Goal: Task Accomplishment & Management: Complete application form

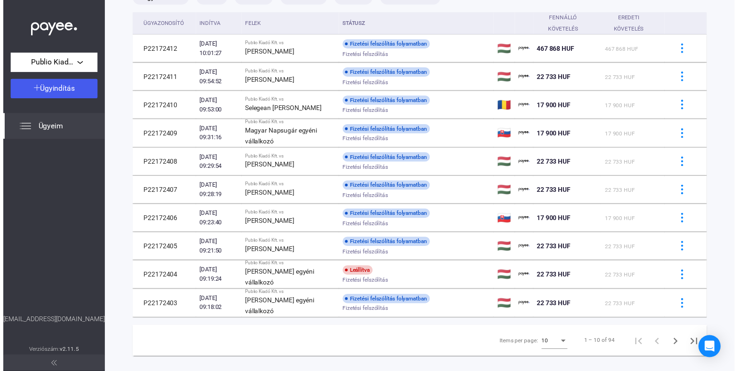
scroll to position [5, 0]
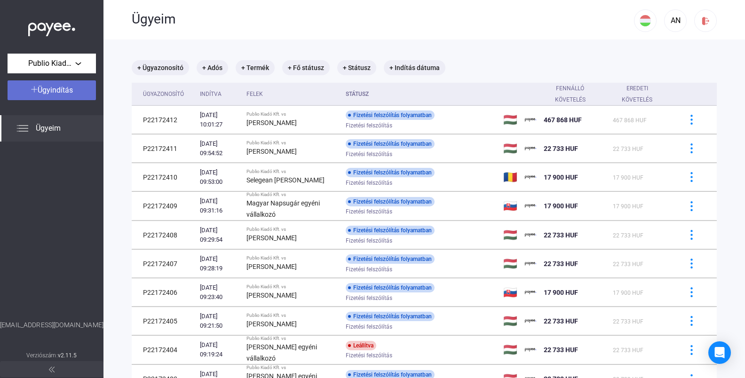
click at [63, 91] on span "Ügyindítás" at bounding box center [55, 90] width 35 height 9
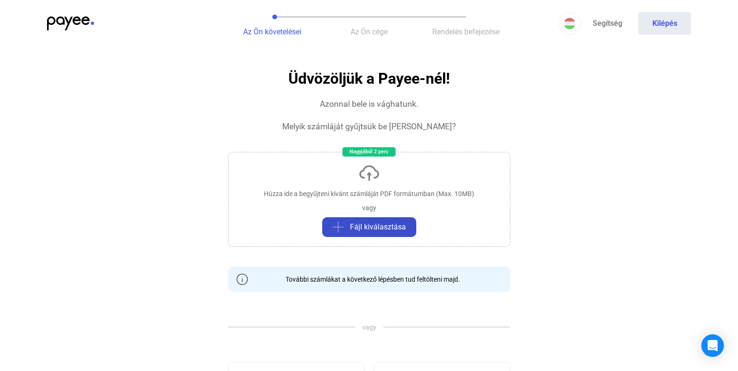
click at [379, 223] on span "Fájl kiválasztása" at bounding box center [378, 227] width 56 height 11
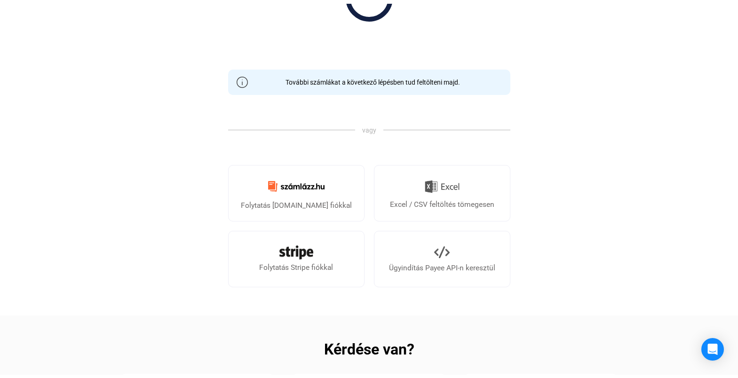
scroll to position [29, 0]
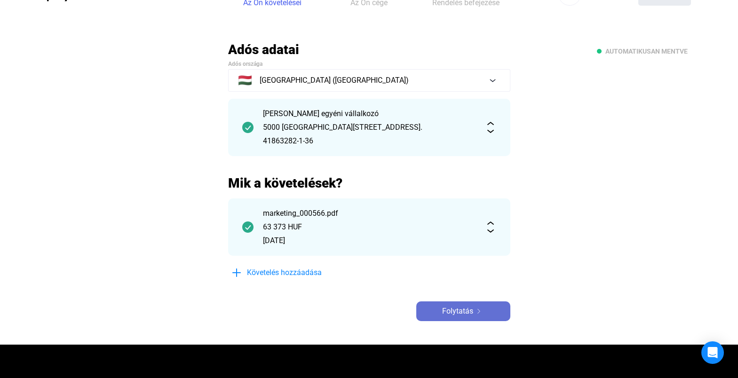
click at [471, 306] on span "Folytatás" at bounding box center [457, 311] width 31 height 11
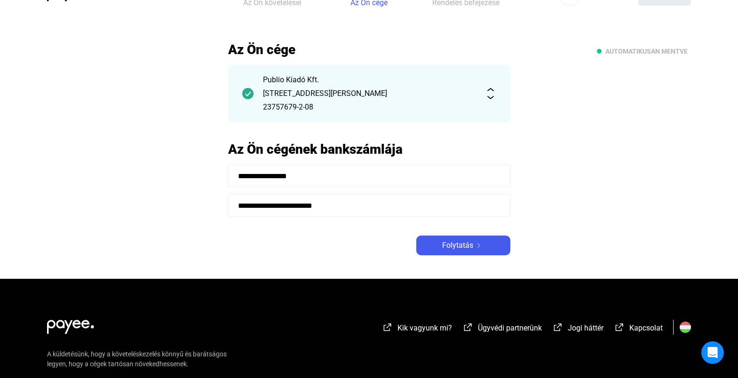
click at [449, 245] on span "Folytatás" at bounding box center [457, 245] width 31 height 11
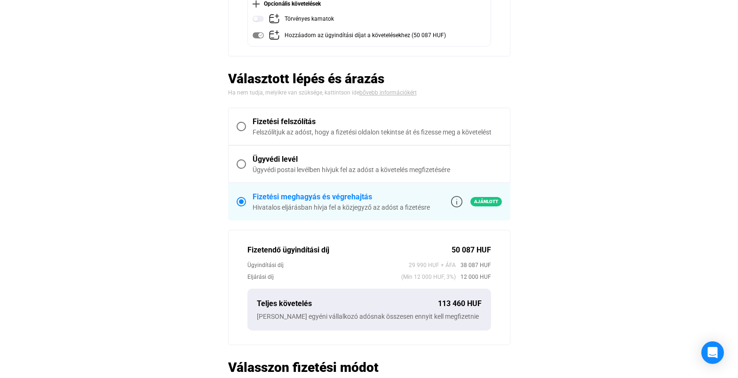
scroll to position [252, 0]
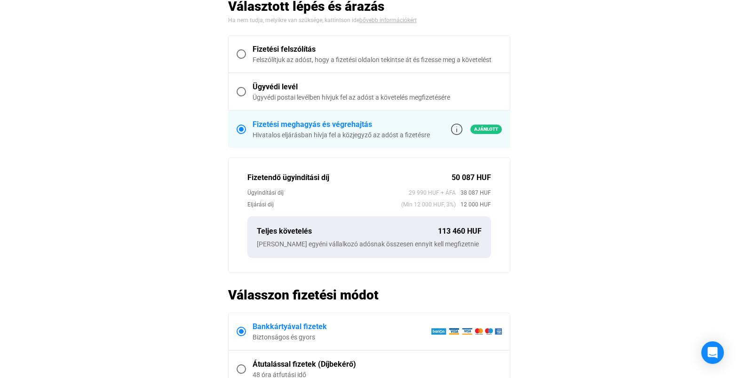
click at [243, 55] on span at bounding box center [241, 53] width 9 height 9
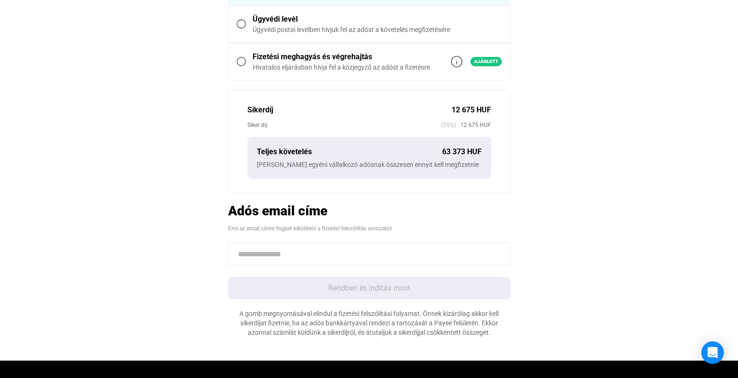
scroll to position [349, 0]
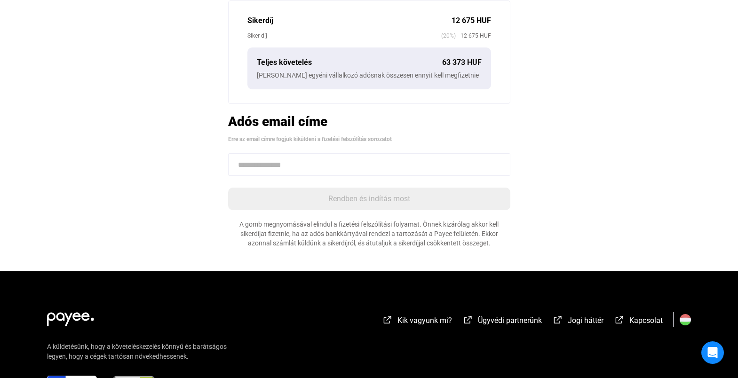
paste input "**********"
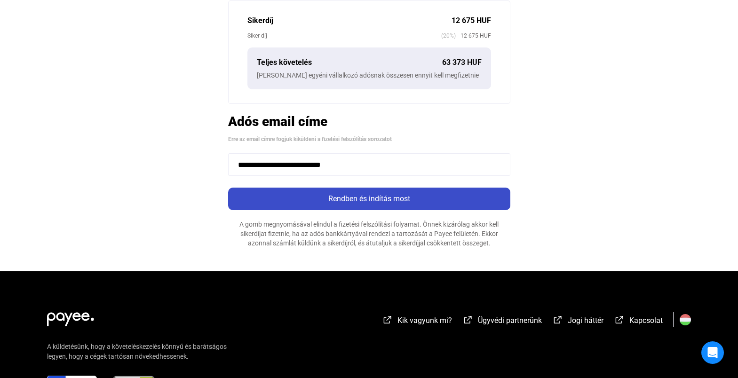
type input "**********"
click at [323, 199] on div "Rendben és indítás most" at bounding box center [369, 198] width 277 height 11
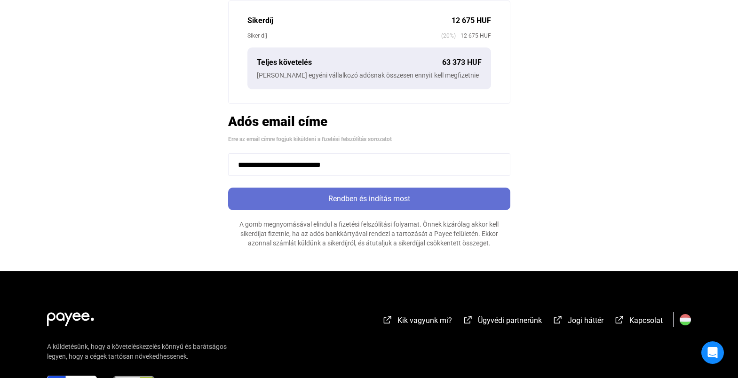
click at [327, 203] on div "Rendben és indítás most" at bounding box center [369, 198] width 277 height 11
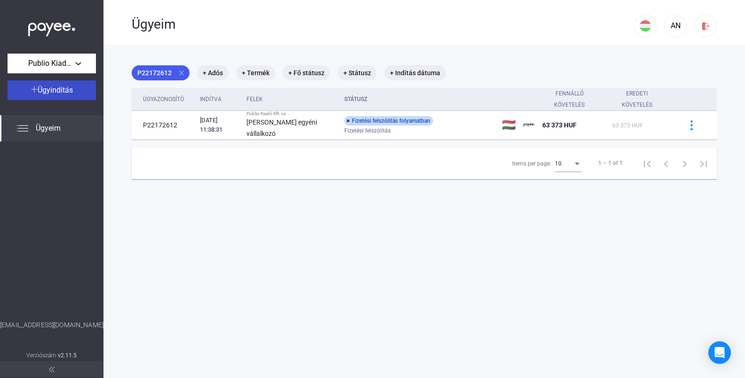
click at [88, 95] on div "Ügyindítás" at bounding box center [51, 90] width 83 height 11
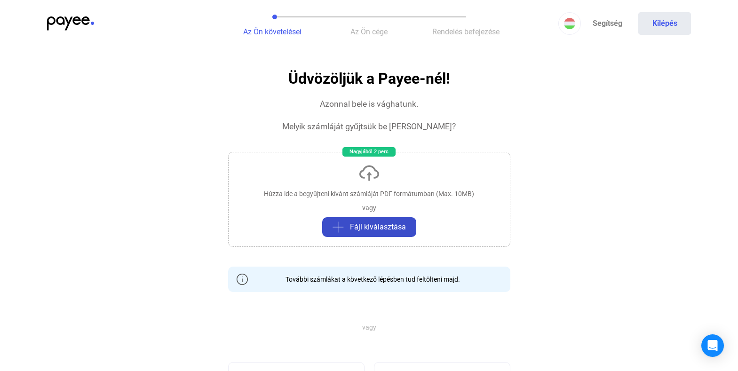
click at [376, 235] on button "Fájl kiválasztása" at bounding box center [369, 227] width 94 height 20
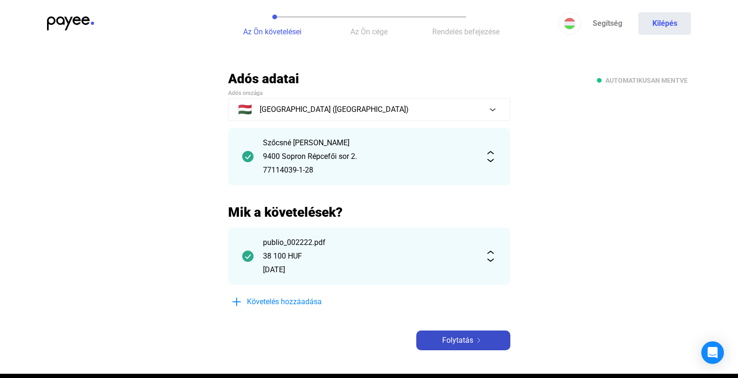
click at [466, 335] on span "Folytatás" at bounding box center [457, 340] width 31 height 11
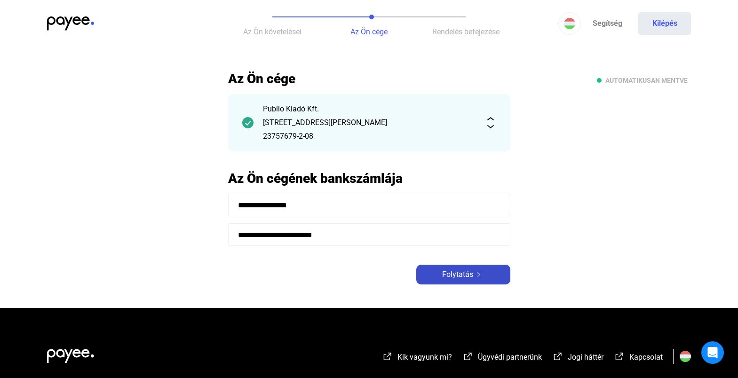
click at [452, 276] on span "Folytatás" at bounding box center [457, 274] width 31 height 11
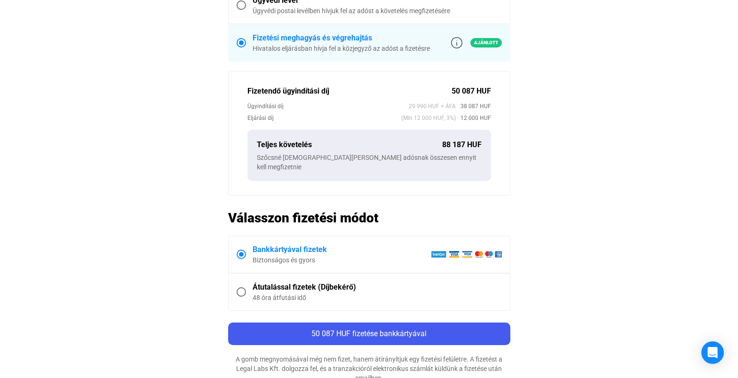
scroll to position [160, 0]
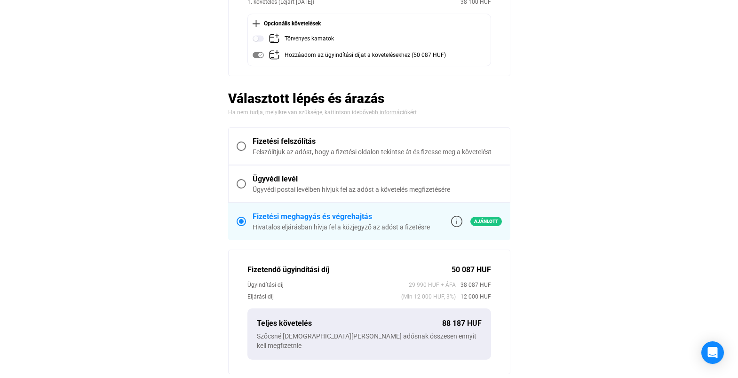
click at [241, 144] on span at bounding box center [241, 146] width 9 height 9
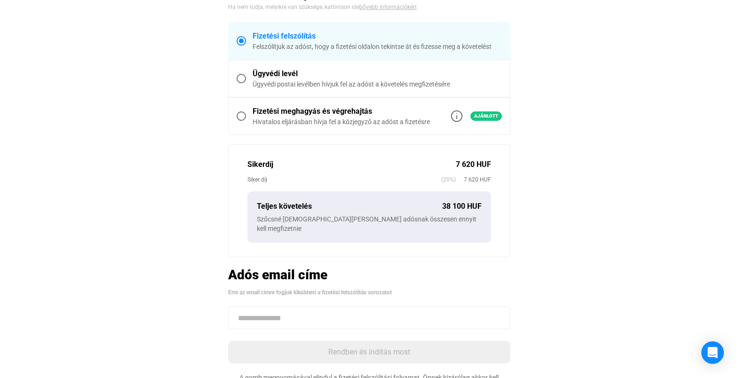
scroll to position [220, 0]
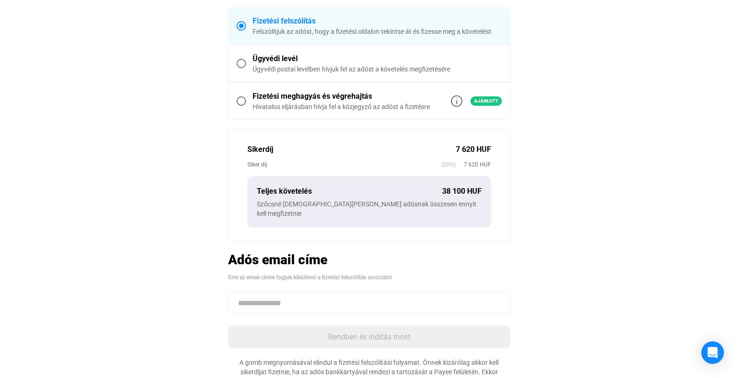
paste input "**********"
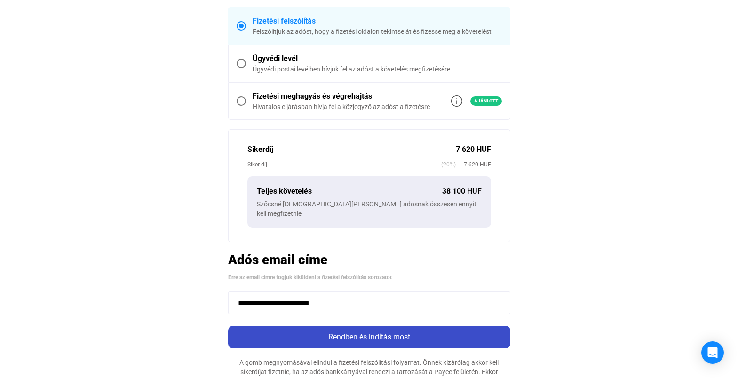
type input "**********"
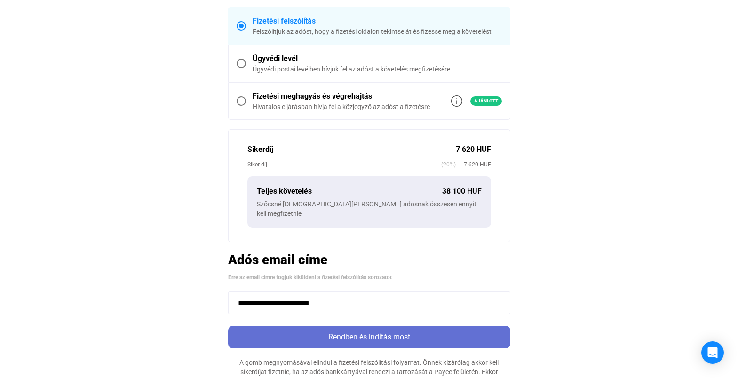
click at [370, 332] on div "Rendben és indítás most" at bounding box center [369, 337] width 277 height 11
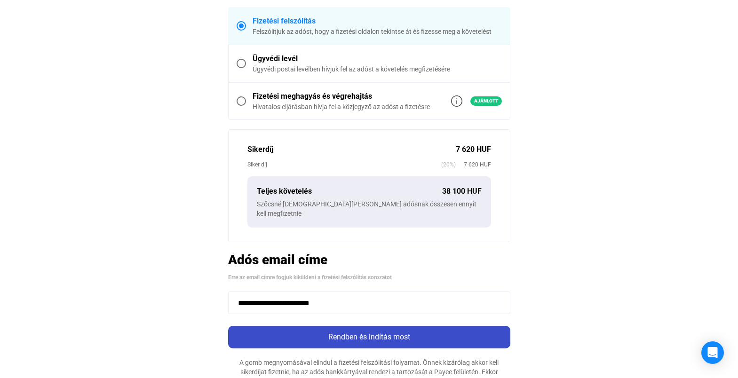
click at [370, 332] on div "Rendben és indítás most" at bounding box center [369, 337] width 277 height 11
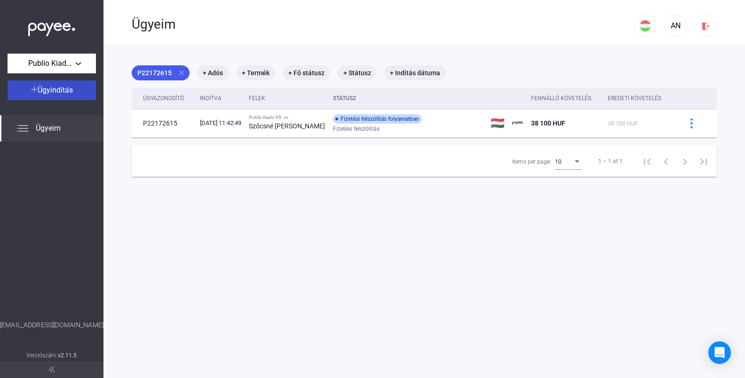
click at [77, 92] on div "Ügyindítás" at bounding box center [51, 90] width 83 height 11
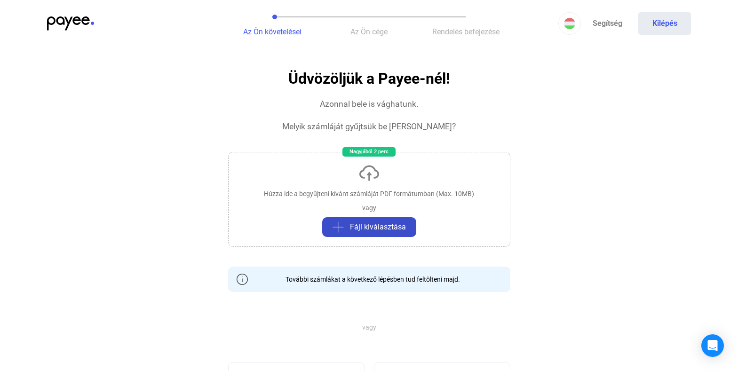
click at [368, 223] on span "Fájl kiválasztása" at bounding box center [378, 227] width 56 height 11
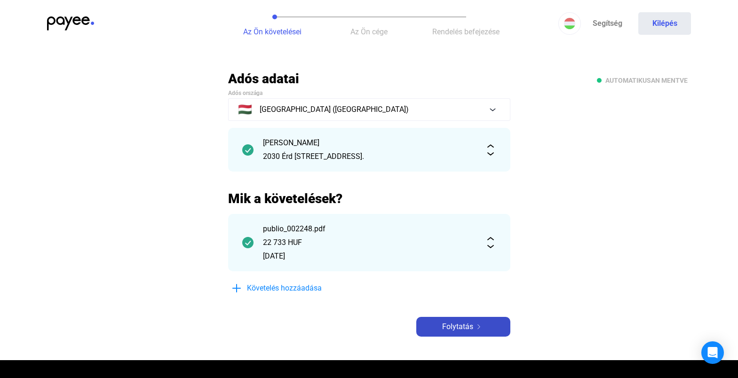
click at [454, 328] on span "Folytatás" at bounding box center [457, 326] width 31 height 11
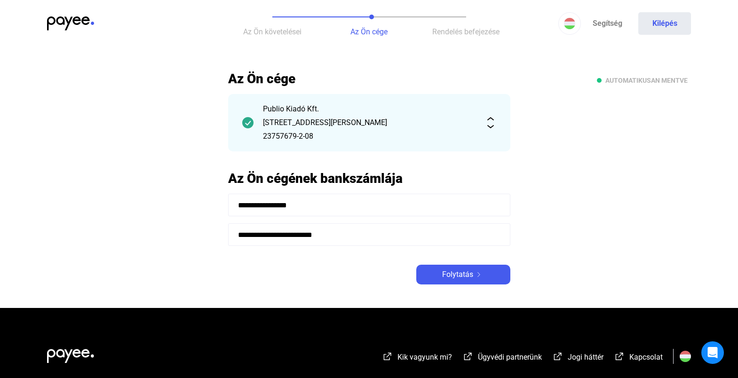
click at [463, 267] on button "Folytatás" at bounding box center [463, 275] width 94 height 20
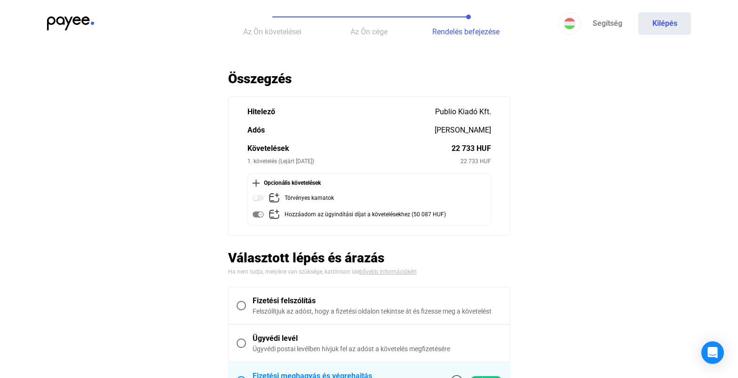
scroll to position [62, 0]
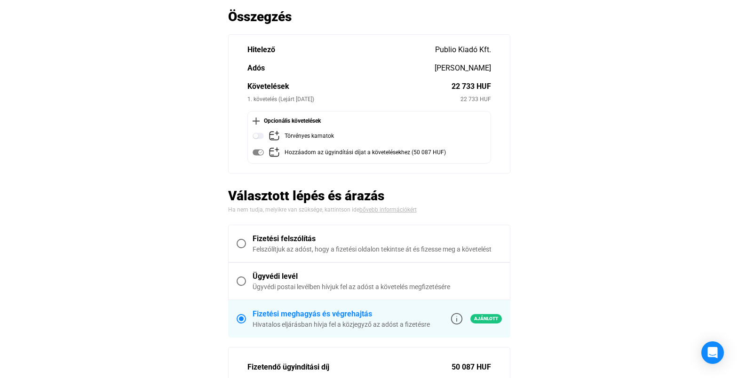
click at [245, 244] on span at bounding box center [241, 243] width 9 height 9
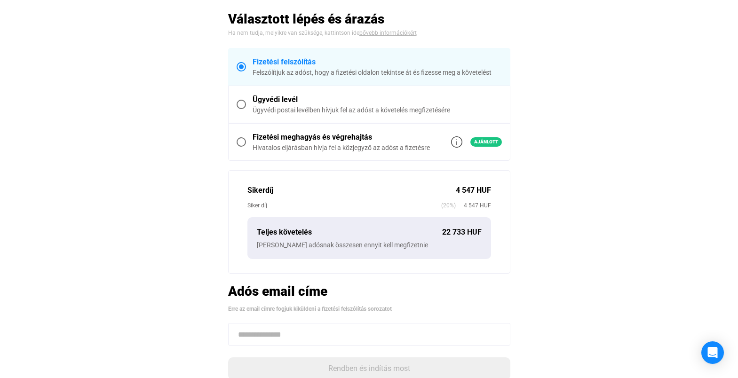
scroll to position [255, 0]
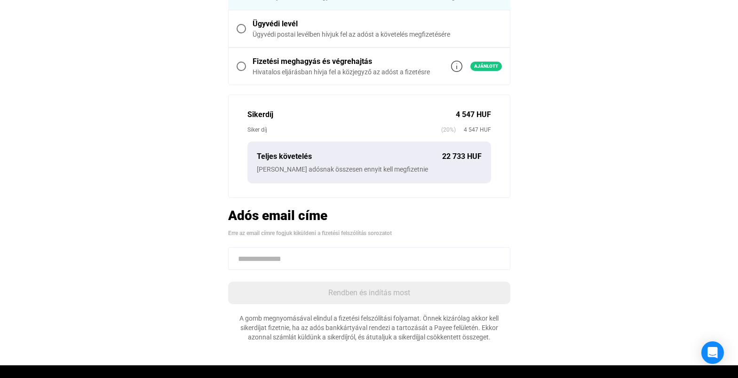
click at [318, 258] on input at bounding box center [369, 258] width 282 height 23
paste input "**********"
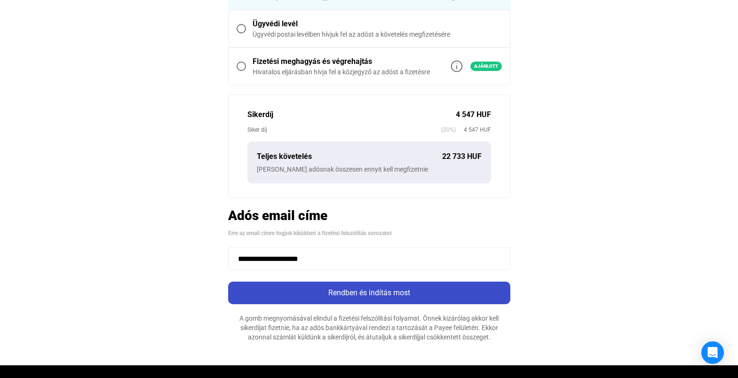
type input "**********"
click at [339, 291] on div "Rendben és indítás most" at bounding box center [369, 292] width 277 height 11
click at [440, 299] on button "Rendben és indítás most" at bounding box center [369, 293] width 282 height 23
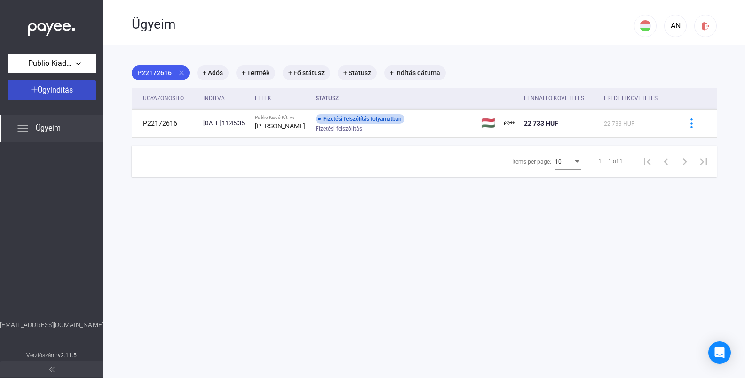
click at [66, 95] on span "Ügyindítás" at bounding box center [55, 90] width 35 height 9
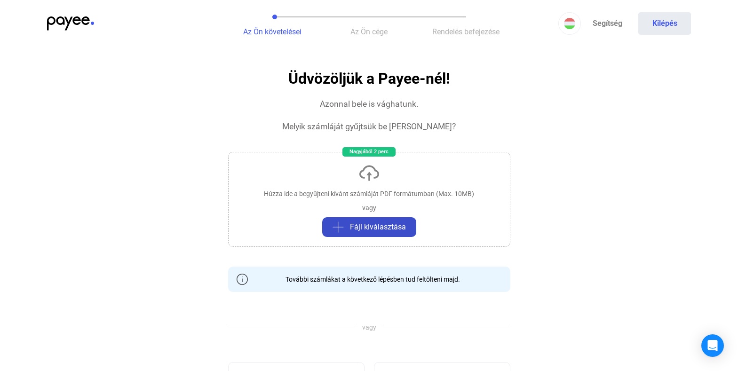
click at [368, 222] on span "Fájl kiválasztása" at bounding box center [378, 227] width 56 height 11
click at [350, 220] on button "Fájl kiválasztása" at bounding box center [369, 227] width 94 height 20
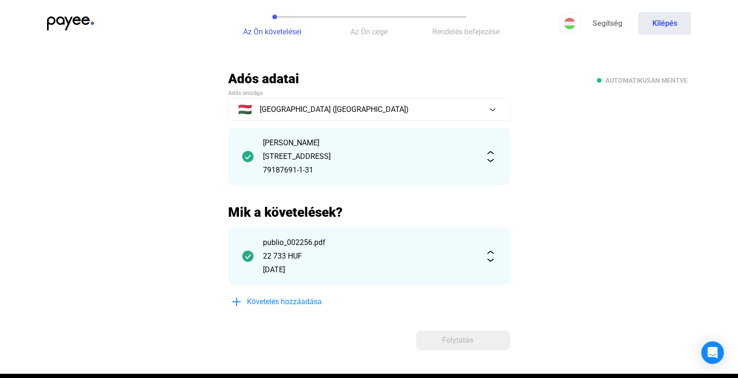
scroll to position [12, 0]
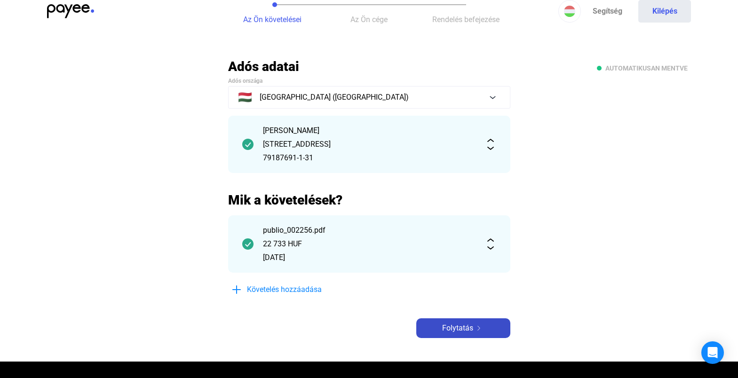
click at [452, 327] on span "Folytatás" at bounding box center [457, 328] width 31 height 11
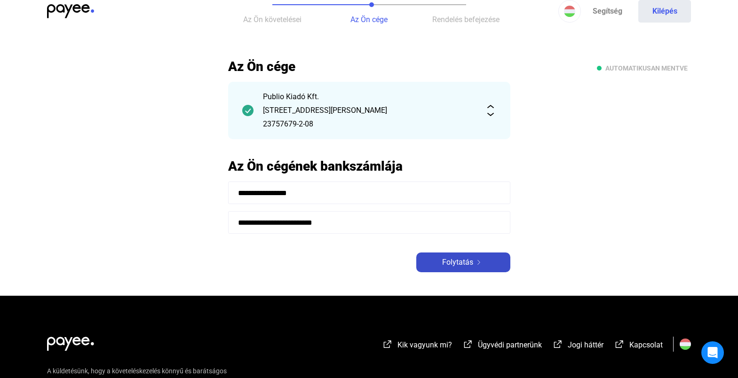
click at [450, 256] on button "Folytatás" at bounding box center [463, 263] width 94 height 20
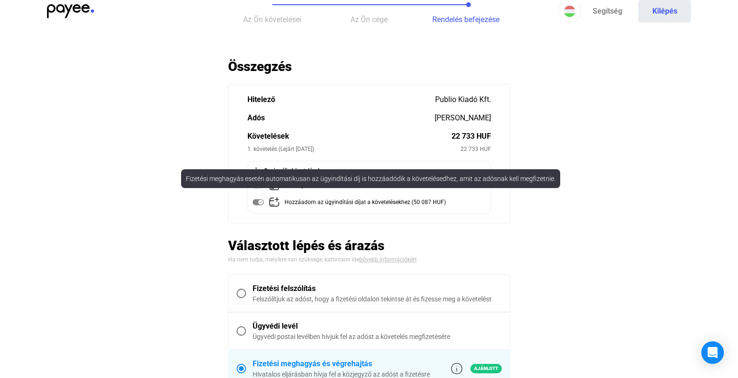
scroll to position [78, 0]
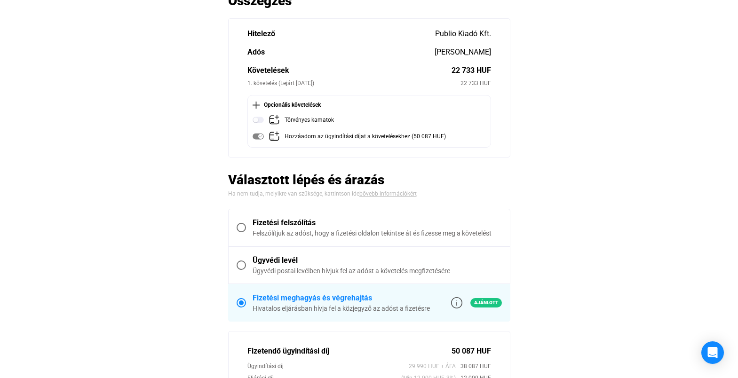
click at [243, 229] on span at bounding box center [241, 227] width 9 height 9
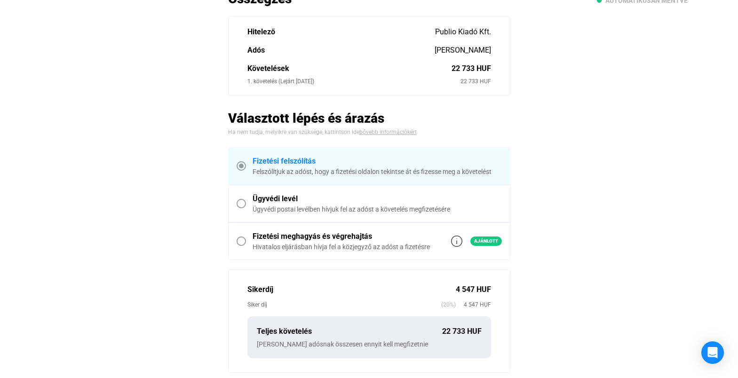
scroll to position [208, 0]
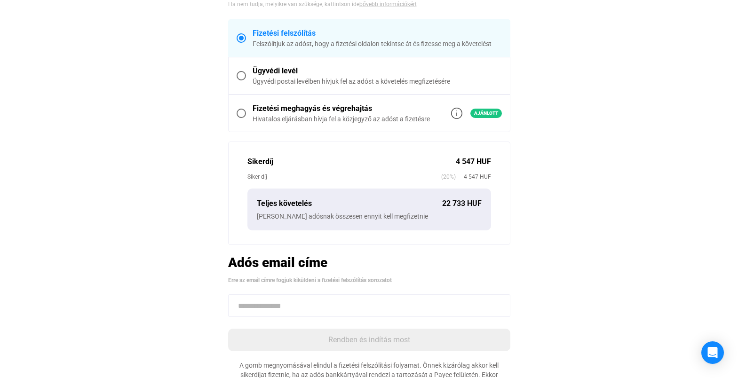
click at [343, 300] on input at bounding box center [369, 306] width 282 height 23
paste input "**********"
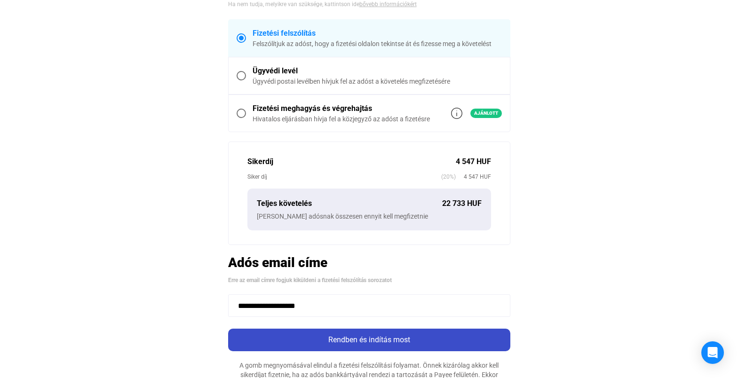
type input "**********"
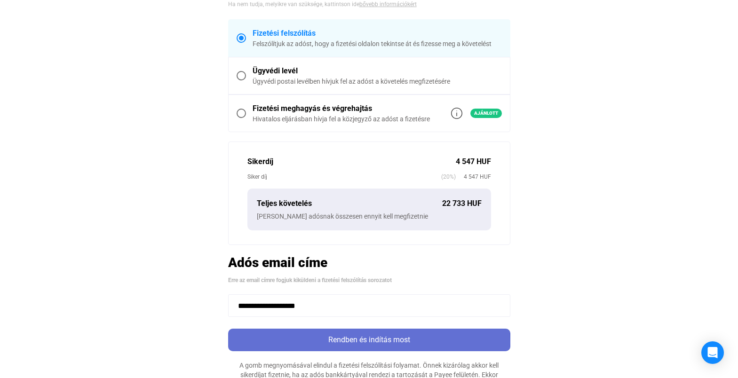
drag, startPoint x: 327, startPoint y: 343, endPoint x: 333, endPoint y: 342, distance: 6.3
click at [327, 343] on div "Rendben és indítás most" at bounding box center [369, 340] width 277 height 11
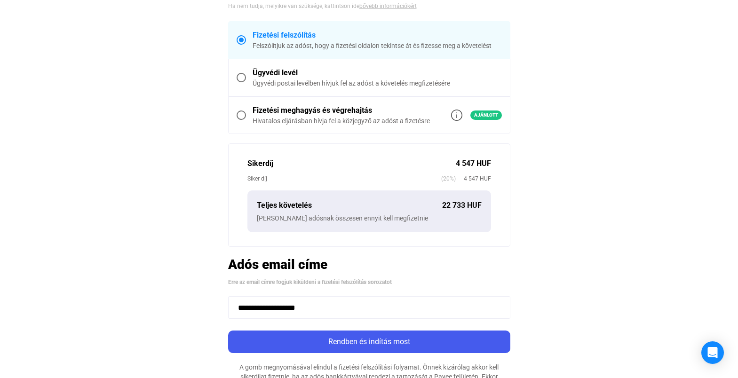
scroll to position [193, 0]
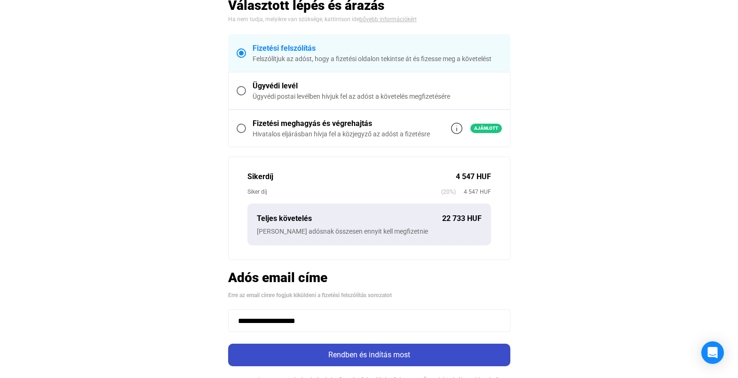
click at [385, 357] on div "Rendben és indítás most" at bounding box center [369, 355] width 277 height 11
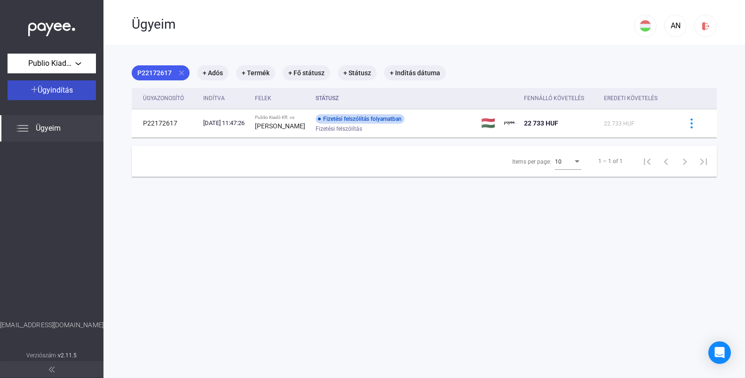
click at [42, 94] on span "Ügyindítás" at bounding box center [55, 90] width 35 height 9
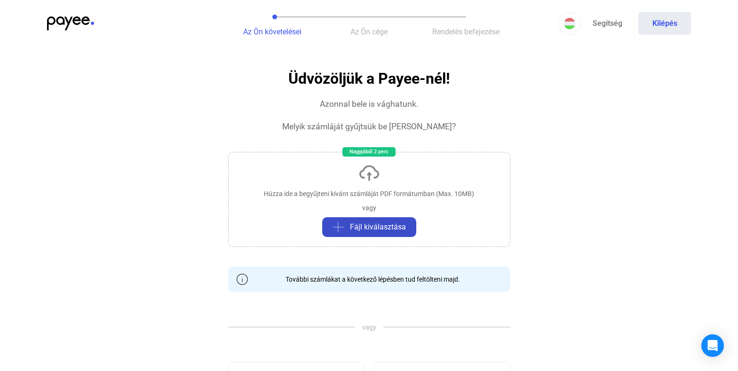
click at [362, 222] on span "Fájl kiválasztása" at bounding box center [378, 227] width 56 height 11
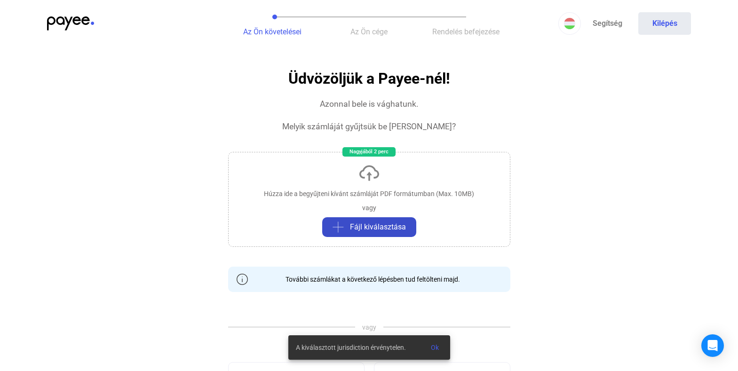
click at [367, 224] on span "Fájl kiválasztása" at bounding box center [378, 227] width 56 height 11
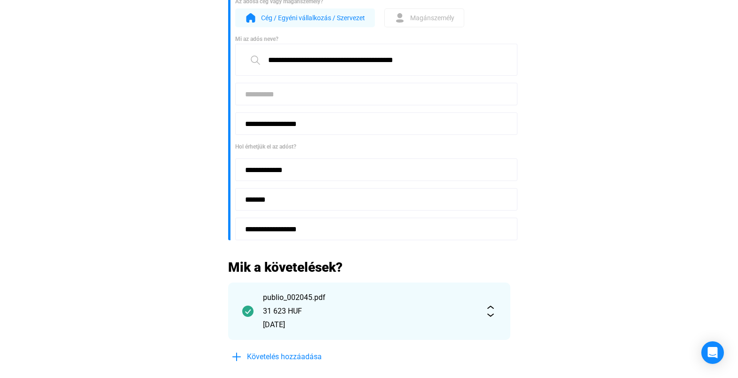
scroll to position [303, 0]
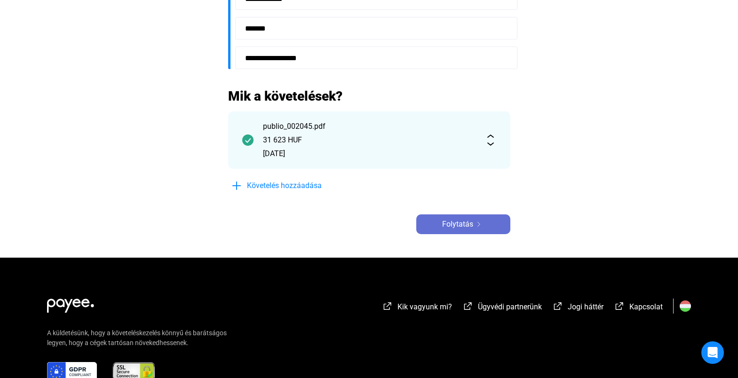
click at [457, 225] on span "Folytatás" at bounding box center [457, 224] width 31 height 11
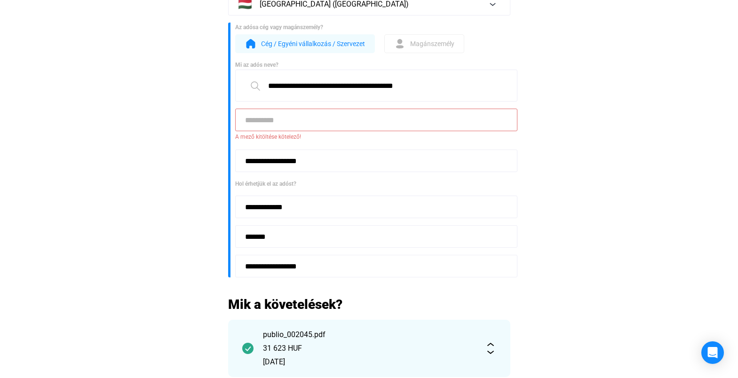
scroll to position [32, 0]
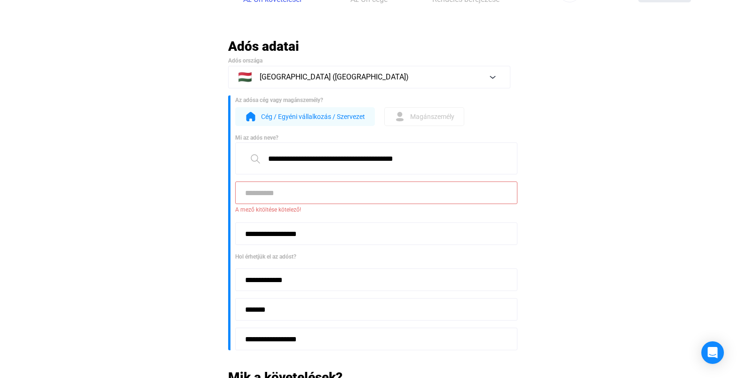
click at [431, 114] on span "Magánszemély" at bounding box center [432, 116] width 44 height 11
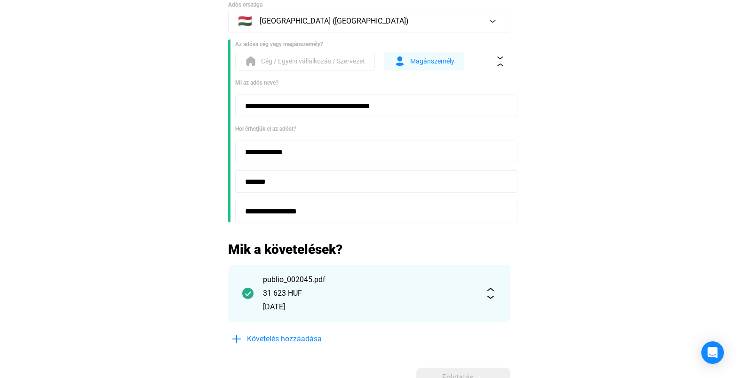
scroll to position [161, 0]
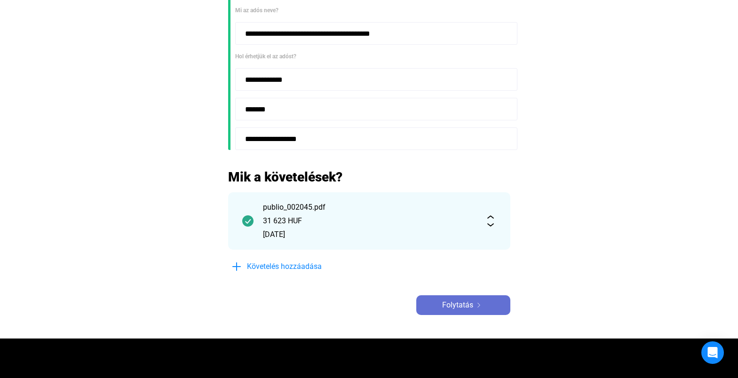
click at [477, 311] on button "Folytatás" at bounding box center [463, 305] width 94 height 20
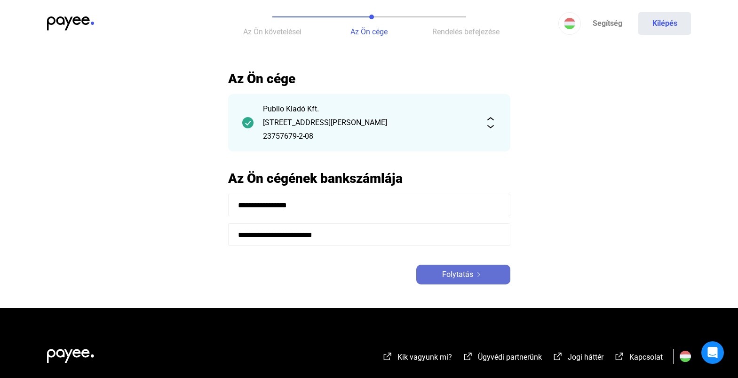
click at [443, 278] on span "Folytatás" at bounding box center [457, 274] width 31 height 11
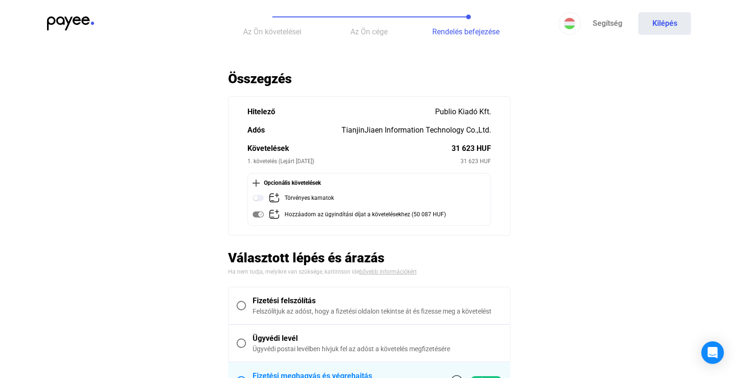
scroll to position [48, 0]
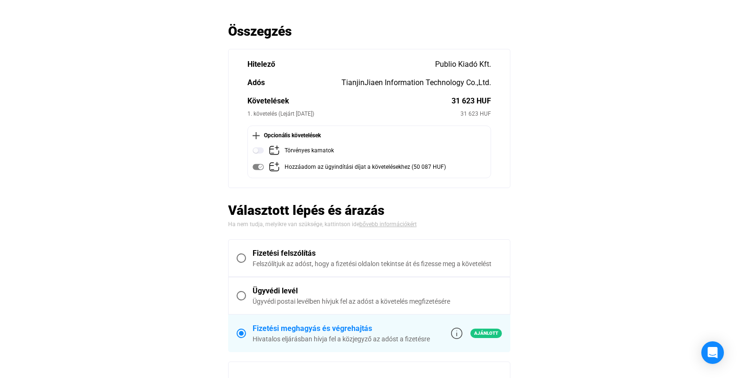
click at [242, 259] on span at bounding box center [241, 258] width 9 height 9
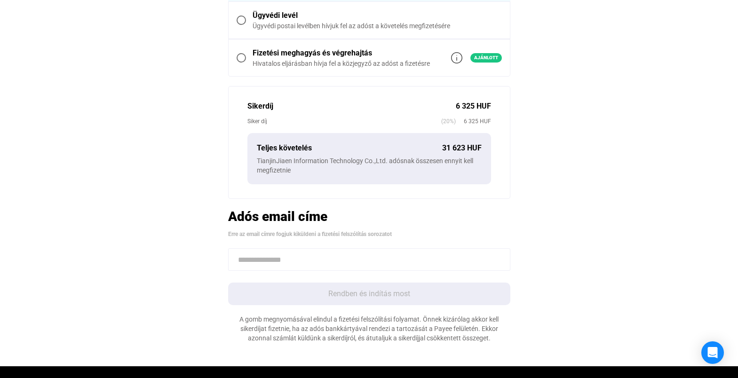
scroll to position [343, 0]
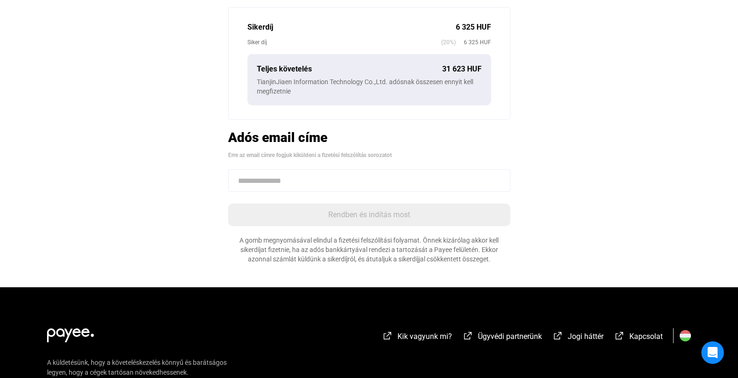
click at [349, 187] on input at bounding box center [369, 180] width 282 height 23
paste input "**********"
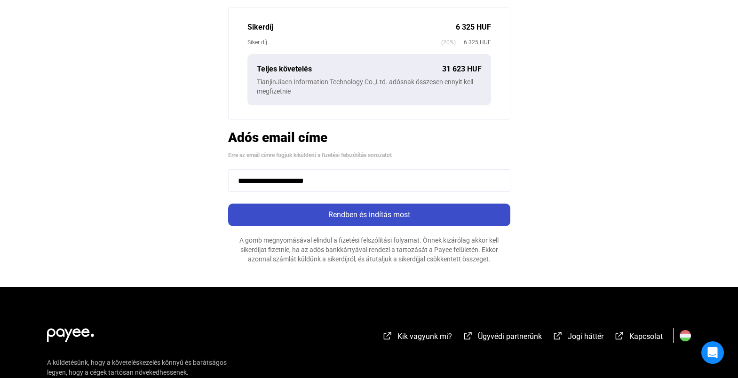
type input "**********"
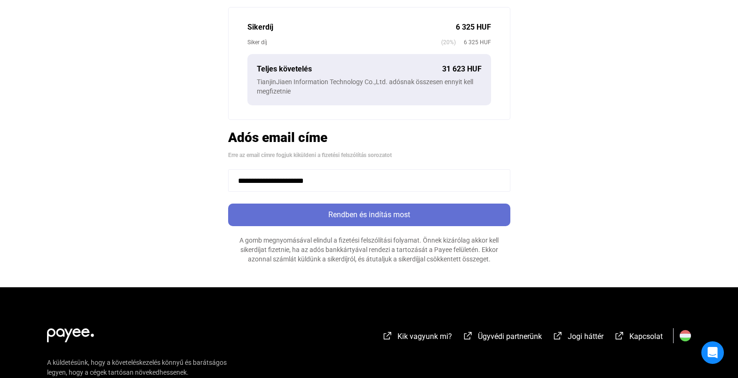
click at [351, 216] on div "Rendben és indítás most" at bounding box center [369, 214] width 277 height 11
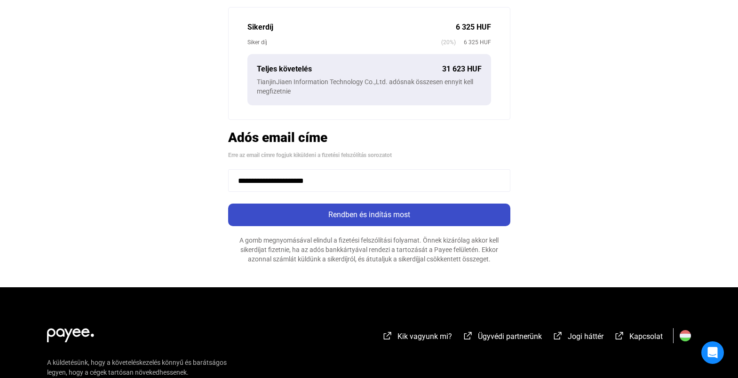
click at [359, 218] on div "Rendben és indítás most" at bounding box center [369, 214] width 277 height 11
